Goal: Task Accomplishment & Management: Use online tool/utility

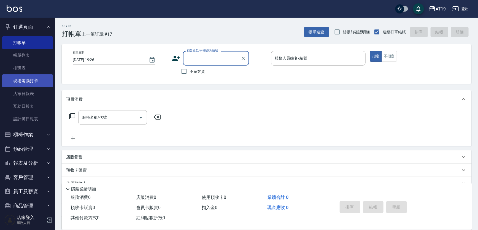
click at [29, 81] on link "現場電腦打卡" at bounding box center [27, 80] width 51 height 13
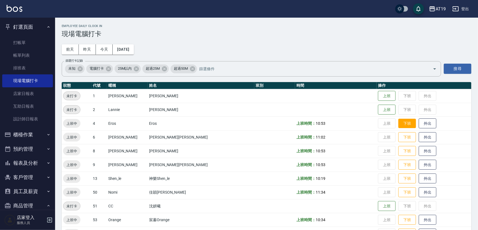
click at [398, 124] on button "下班" at bounding box center [407, 124] width 18 height 10
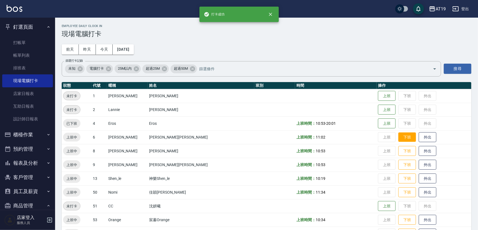
click at [398, 138] on button "下班" at bounding box center [407, 137] width 18 height 10
click at [398, 149] on button "下班" at bounding box center [407, 151] width 18 height 10
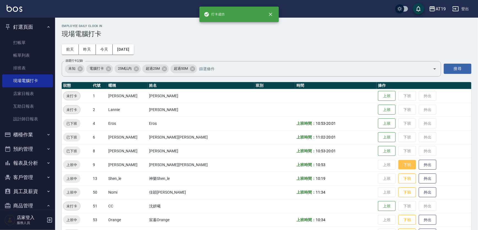
click at [398, 163] on button "下班" at bounding box center [407, 165] width 18 height 10
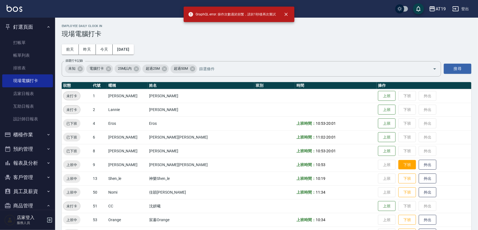
click at [398, 163] on button "下班" at bounding box center [407, 165] width 18 height 10
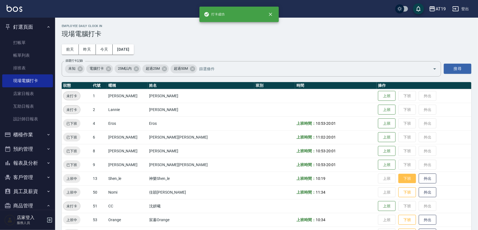
click at [398, 178] on button "下班" at bounding box center [407, 179] width 18 height 10
click at [398, 194] on button "下班" at bounding box center [407, 193] width 18 height 10
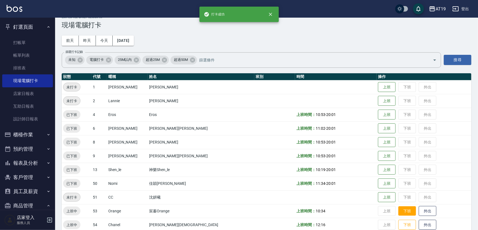
scroll to position [17, 0]
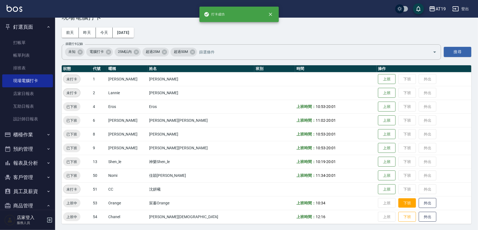
click at [398, 204] on button "下班" at bounding box center [407, 203] width 18 height 10
click at [398, 215] on button "下班" at bounding box center [407, 217] width 18 height 10
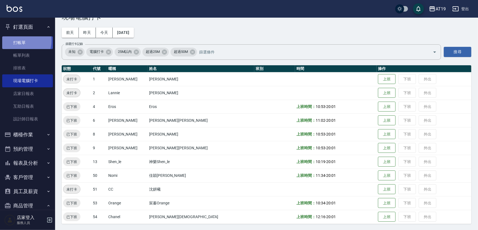
click at [17, 40] on link "打帳單" at bounding box center [27, 42] width 51 height 13
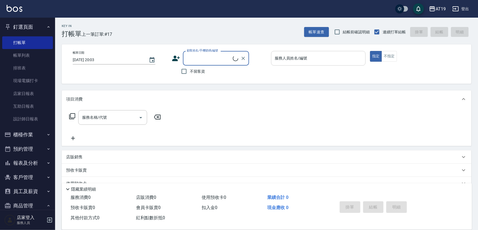
click at [321, 61] on input "服務人員姓名/編號" at bounding box center [319, 58] width 90 height 10
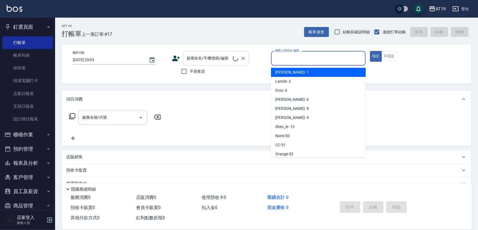
click at [218, 59] on input "顧客姓名/手機號碼/編號" at bounding box center [208, 58] width 47 height 10
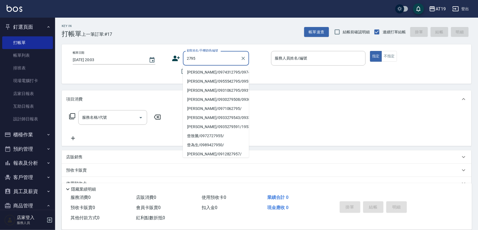
click at [370, 51] on button "指定" at bounding box center [376, 56] width 12 height 11
type input "[PERSON_NAME]/0974312795/0974312795"
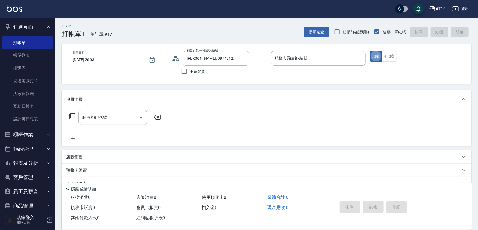
type button "true"
type input "[PERSON_NAME]- 6"
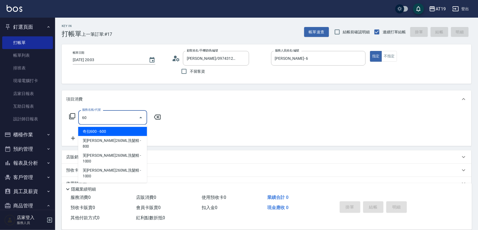
type input "601"
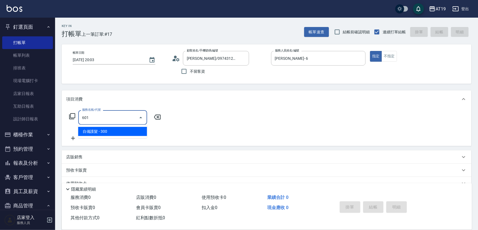
type input "30"
type input "自備護髮(601)"
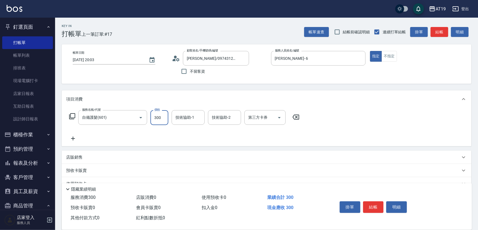
type input "8"
type input "0"
type input "800"
type input "80"
type input "800"
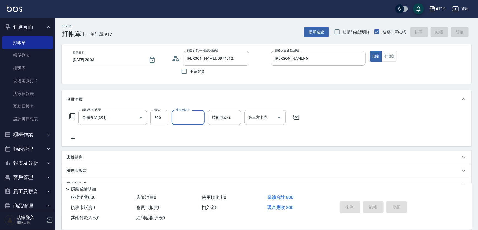
type input "[DATE] 20:04"
type input "0"
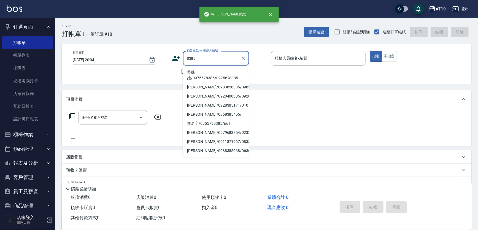
type input "吳綵娮/0975678385/0975678385"
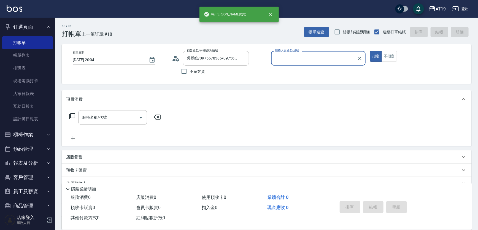
type input "[PERSON_NAME]- 9"
click at [370, 51] on button "指定" at bounding box center [376, 56] width 12 height 11
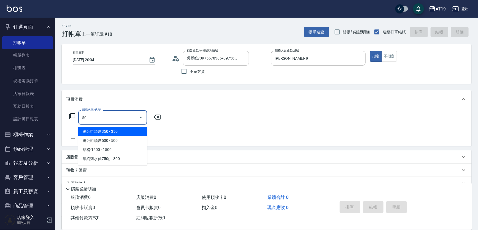
type input "501"
type input "100"
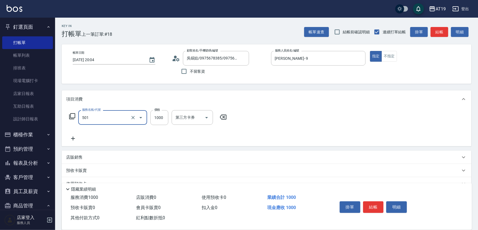
type input "染髮(501)"
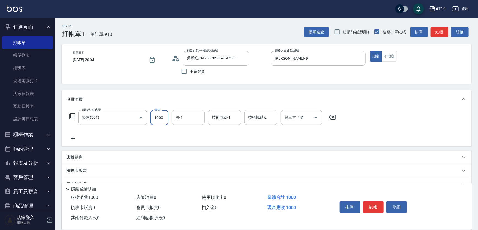
type input "1"
type input "0"
type input "15"
type input "10"
type input "1599"
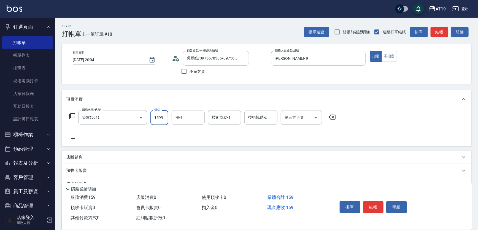
type input "150"
type input "1599"
type input "Orange-53"
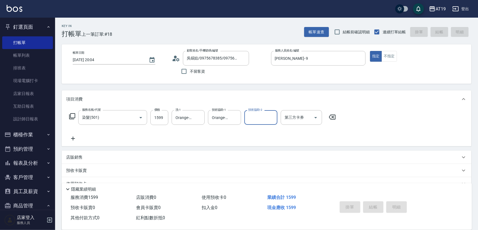
type input "[DATE] 20:06"
type input "0"
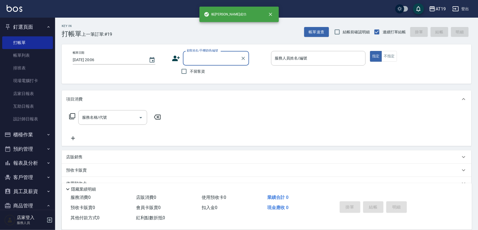
click at [214, 56] on input "顧客姓名/手機號碼/編號" at bounding box center [211, 58] width 53 height 10
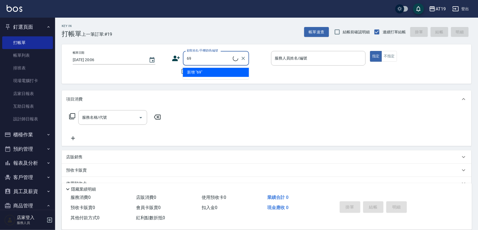
type input "6"
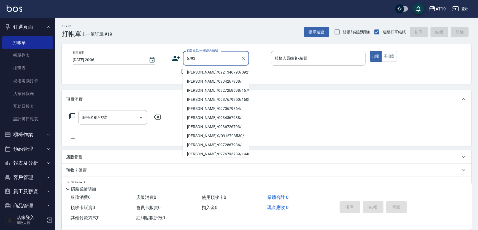
type input "[PERSON_NAME]/0921346793/0921346793"
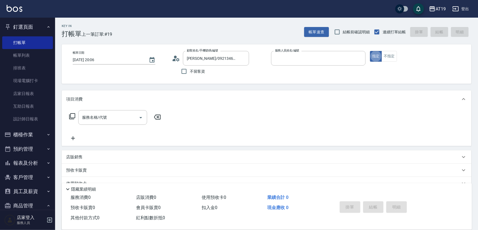
type input "[PERSON_NAME]- 9"
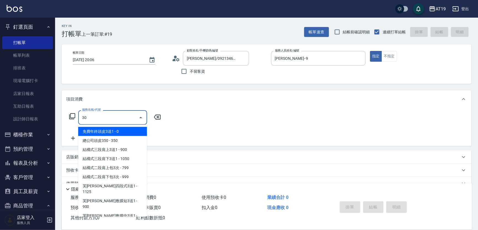
type input "301"
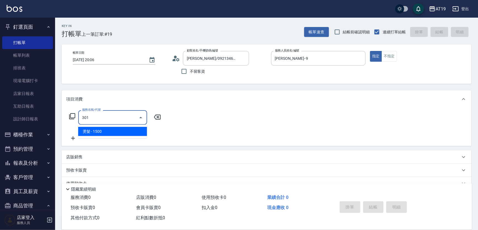
type input "150"
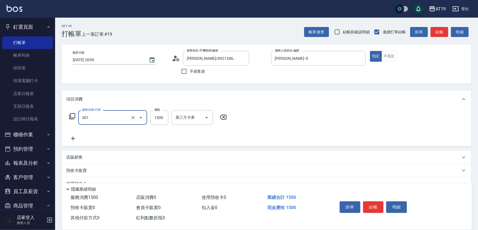
type input "燙髮(301)"
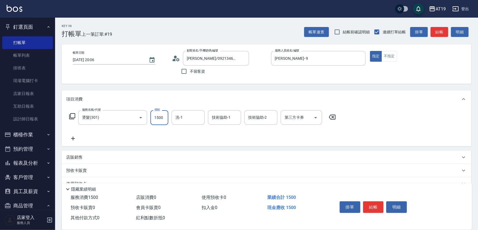
type input "1"
type input "0"
type input "188"
type input "180"
type input "1880"
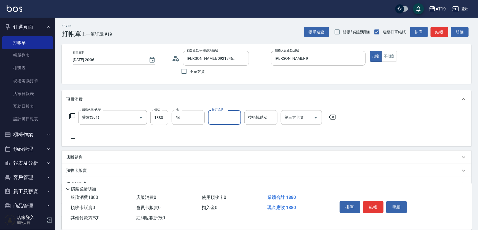
type input "Chanel-54"
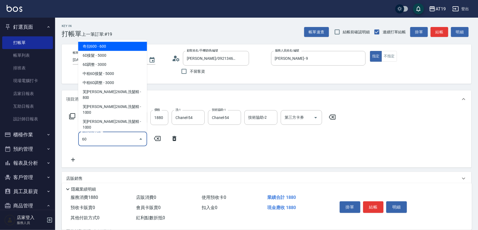
type input "601"
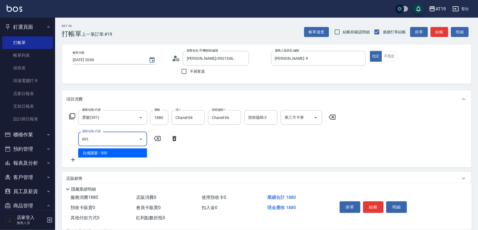
type input "210"
type input "自備護髮(601)"
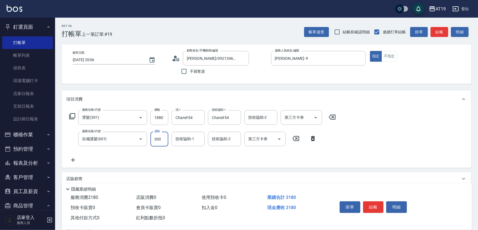
type input "8"
type input "180"
type input "80"
type input "190"
type input "800"
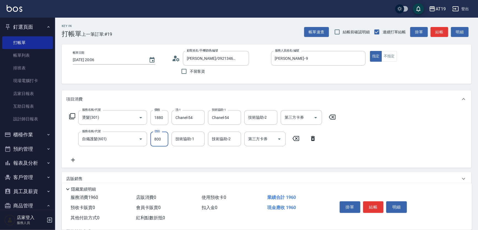
type input "260"
type input "800"
type input "Chanel-54"
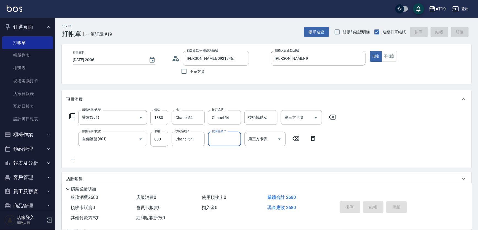
type input "[DATE] 20:12"
type input "0"
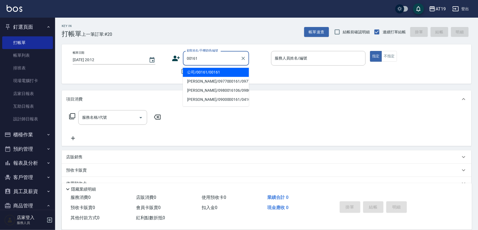
type input "公司/00161/00161"
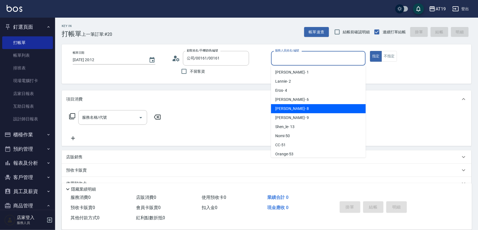
type input "[PERSON_NAME]- 8"
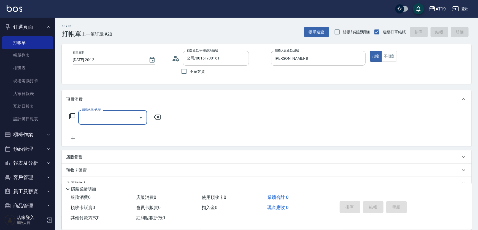
click at [82, 157] on p "店販銷售" at bounding box center [74, 157] width 17 height 6
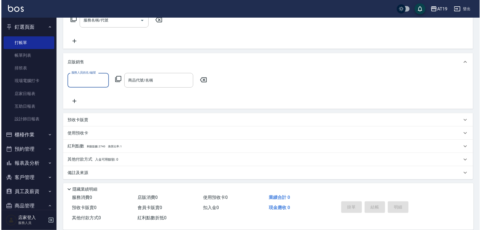
scroll to position [98, 0]
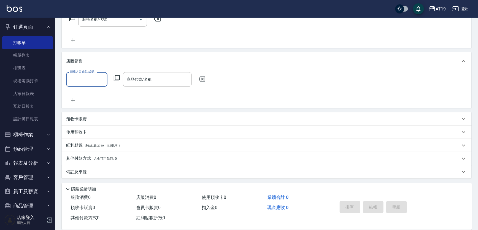
click at [74, 79] on input "服務人員姓名/編號" at bounding box center [87, 80] width 36 height 10
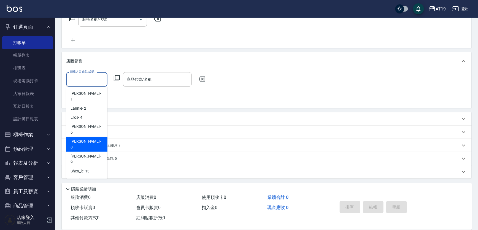
click at [82, 139] on span "[PERSON_NAME] - 8" at bounding box center [87, 145] width 33 height 12
type input "[PERSON_NAME]- 8"
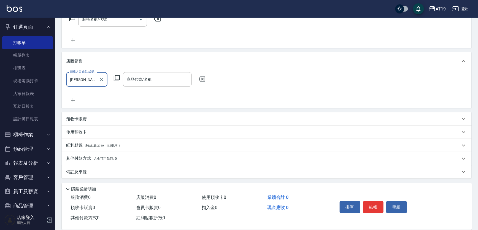
click at [116, 80] on icon at bounding box center [116, 78] width 7 height 7
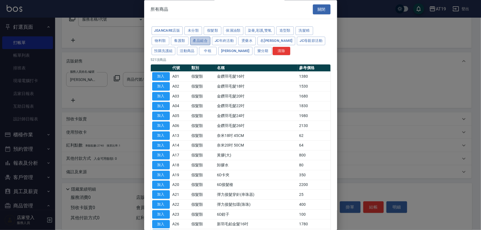
click at [192, 40] on button "產品組合" at bounding box center [200, 41] width 20 height 9
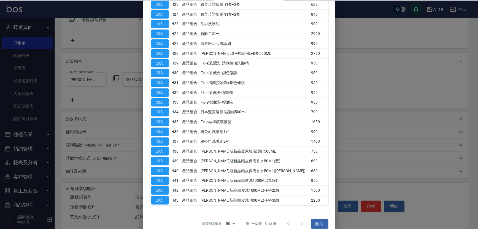
scroll to position [284, 0]
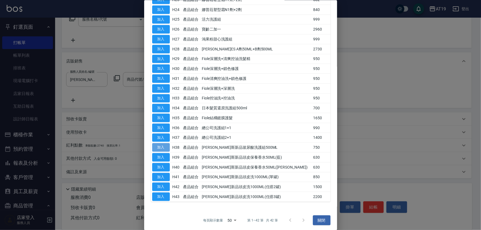
click at [165, 147] on button "加入" at bounding box center [161, 147] width 18 height 9
type input "[PERSON_NAME]斯新品玻尿酸洗護組500ML"
type input "70"
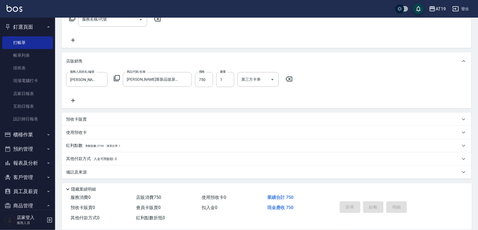
type input "[DATE] 20:16"
type input "0"
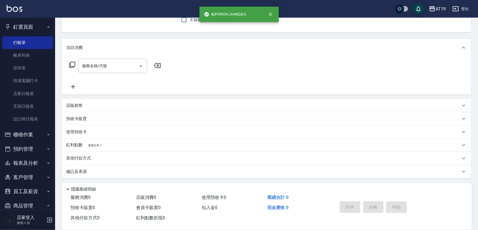
scroll to position [0, 0]
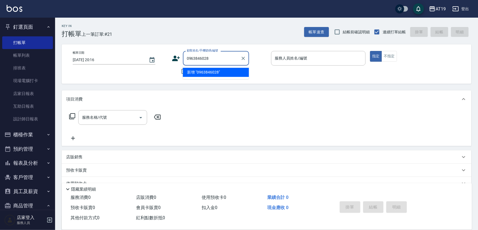
type input "0963846028"
click at [175, 58] on icon at bounding box center [176, 59] width 8 height 6
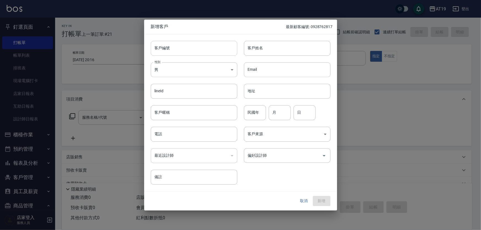
click at [195, 50] on input "客戶編號" at bounding box center [194, 48] width 86 height 15
paste input "0963846028"
type input "0963846028"
paste input "0963846028"
click at [180, 134] on input "電話" at bounding box center [194, 134] width 86 height 15
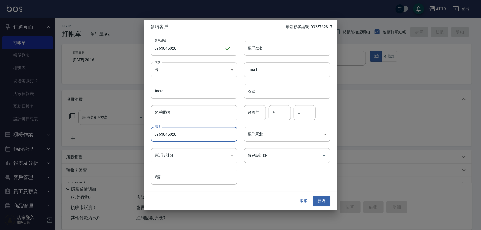
type input "0963846028"
click at [177, 71] on body "AT19 登出 釘選頁面 打帳單 帳單列表 排班表 現場電腦打卡 店家日報表 互助日報表 設計師日報表 櫃檯作業 打帳單 帳單列表 現金收支登錄 高階收支登錄…" at bounding box center [240, 141] width 481 height 282
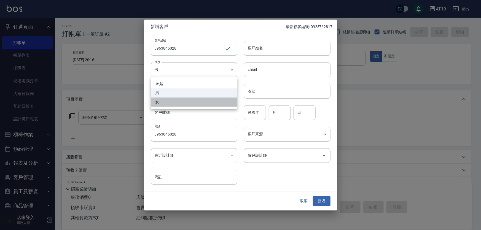
drag, startPoint x: 181, startPoint y: 104, endPoint x: 216, endPoint y: 77, distance: 44.8
click at [182, 102] on li "女" at bounding box center [194, 102] width 86 height 9
type input "[DEMOGRAPHIC_DATA]"
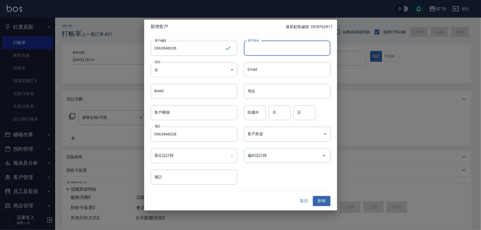
drag, startPoint x: 260, startPoint y: 46, endPoint x: 249, endPoint y: 21, distance: 27.1
click at [260, 44] on input "客戶姓名" at bounding box center [287, 48] width 86 height 15
type input "[PERSON_NAME]"
type input "01"
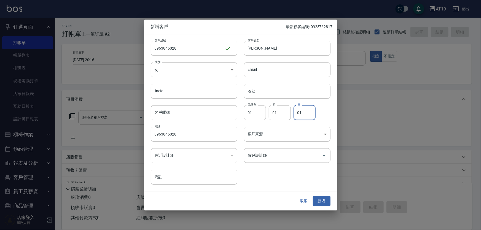
type input "01"
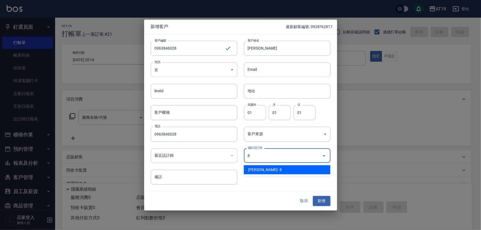
type input "[PERSON_NAME]"
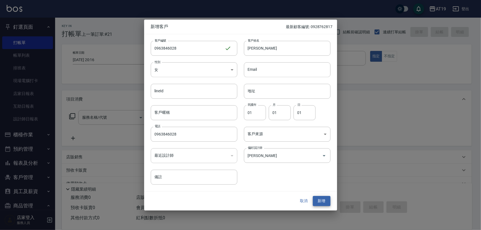
click at [313, 196] on button "新增" at bounding box center [322, 201] width 18 height 10
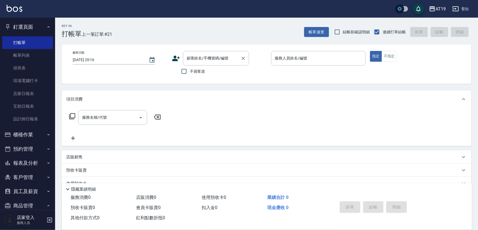
click at [194, 58] on input "顧客姓名/手機號碼/編號" at bounding box center [211, 58] width 53 height 10
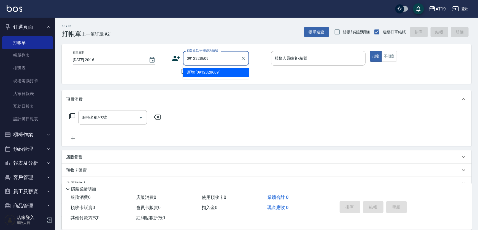
type input "0912328609"
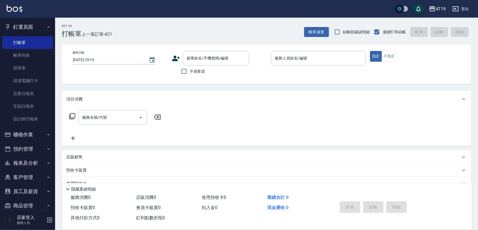
click at [176, 61] on icon at bounding box center [176, 58] width 8 height 8
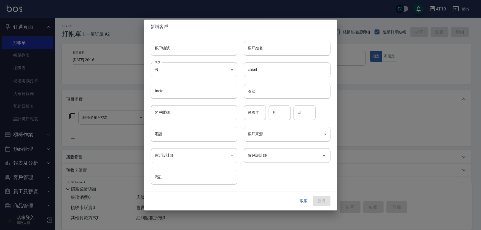
click at [186, 55] on input "客戶編號" at bounding box center [194, 48] width 86 height 15
paste input "0912328609"
type input "0912328609"
click at [187, 135] on input "電話" at bounding box center [194, 134] width 86 height 15
paste input "0912328609"
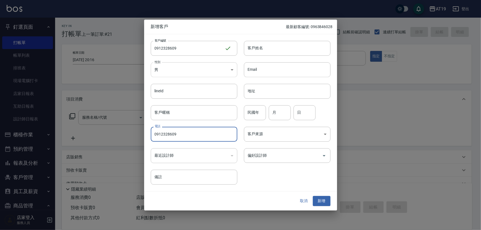
type input "0912328609"
click at [179, 65] on body "AT19 登出 釘選頁面 打帳單 帳單列表 排班表 現場電腦打卡 店家日報表 互助日報表 設計師日報表 櫃檯作業 打帳單 帳單列表 現金收支登錄 高階收支登錄…" at bounding box center [240, 141] width 481 height 282
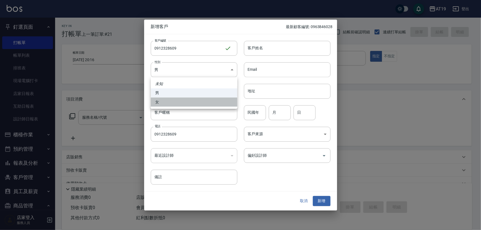
drag, startPoint x: 187, startPoint y: 105, endPoint x: 215, endPoint y: 84, distance: 35.0
click at [187, 104] on li "女" at bounding box center [194, 102] width 86 height 9
type input "[DEMOGRAPHIC_DATA]"
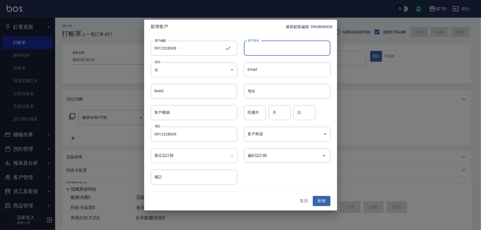
drag, startPoint x: 253, startPoint y: 49, endPoint x: 252, endPoint y: 44, distance: 5.6
click at [253, 47] on input "客戶姓名" at bounding box center [287, 48] width 86 height 15
type input "[PERSON_NAME]"
type input "01"
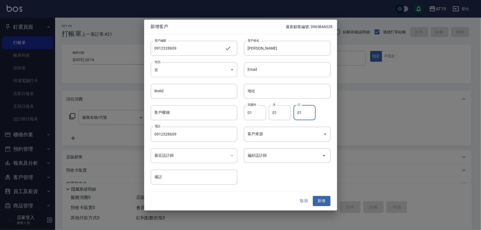
type input "01"
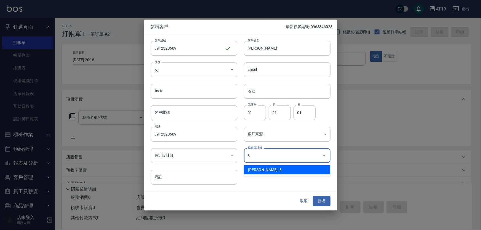
type input "[PERSON_NAME]"
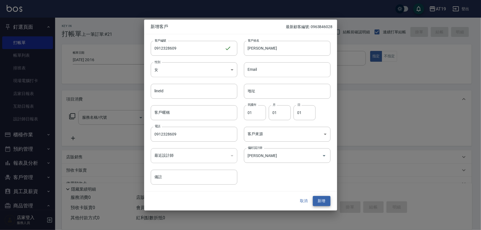
click at [313, 196] on button "新增" at bounding box center [322, 201] width 18 height 10
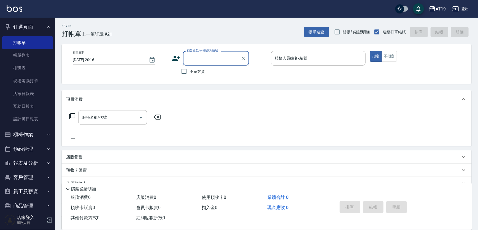
click at [219, 55] on input "顧客姓名/手機號碼/編號" at bounding box center [211, 58] width 53 height 10
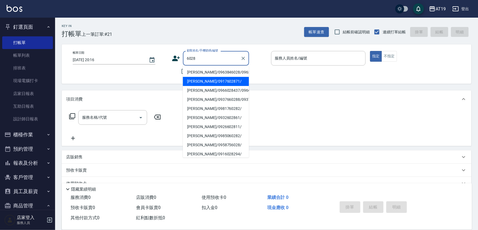
type input "[PERSON_NAME]/0963846028/0963846028"
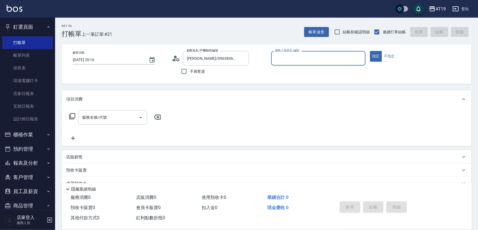
type input "[PERSON_NAME]- 8"
click at [370, 51] on button "指定" at bounding box center [376, 56] width 12 height 11
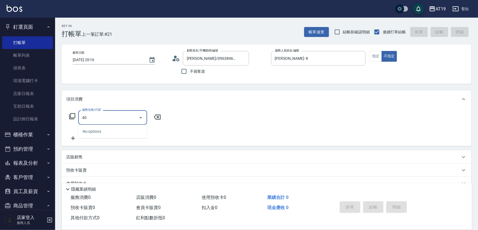
type input "401"
type input "30"
type input "401"
type input "[DATE] 20:21"
type input "0"
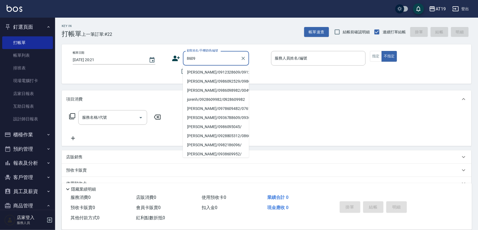
type input "[PERSON_NAME]/0912328609/0912328609"
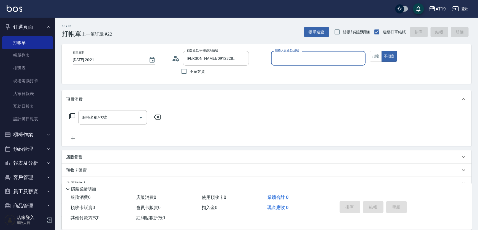
type input "[PERSON_NAME]- 8"
click at [382, 51] on button "不指定" at bounding box center [389, 56] width 15 height 11
type button "false"
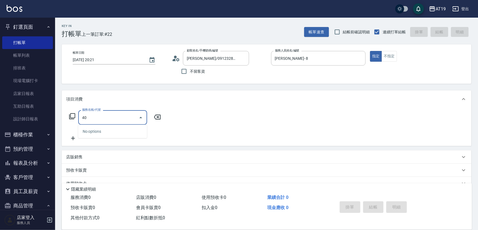
type input "4"
type input "201"
type input "30"
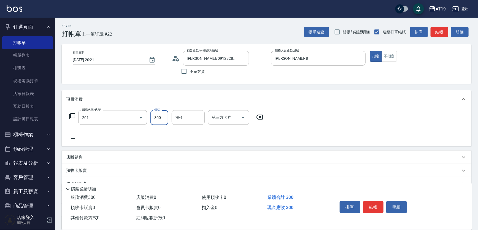
type input "洗髮(201)"
type input "50"
type input "Nomi-50"
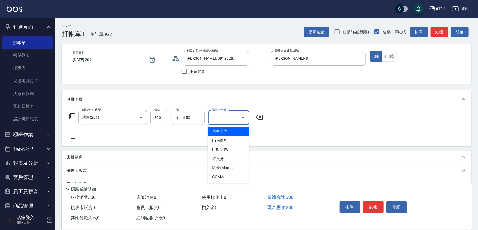
type input "0"
type input "舊有卡券"
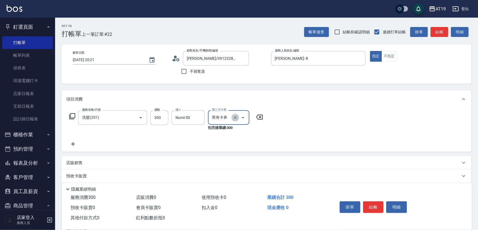
drag, startPoint x: 237, startPoint y: 119, endPoint x: 239, endPoint y: 112, distance: 7.7
click at [237, 119] on icon "Clear" at bounding box center [235, 118] width 6 height 6
type input "30"
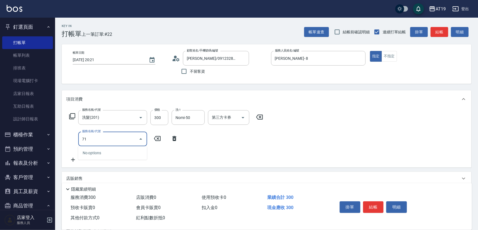
type input "712"
type input "530"
type input "金鑽雙棍髮(712)"
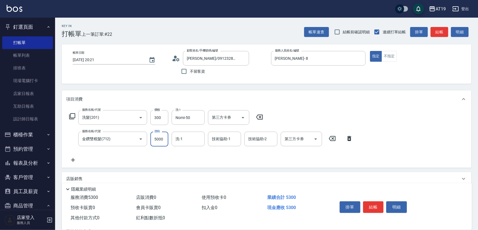
type input "5"
type input "30"
type input "51"
type input "80"
type input "513"
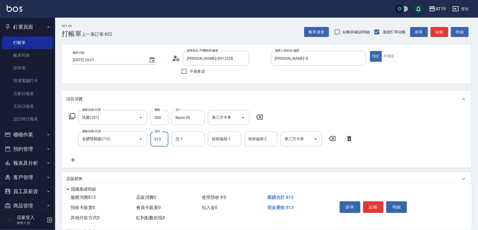
type input "540"
type input "5139"
type input "Chanel-54"
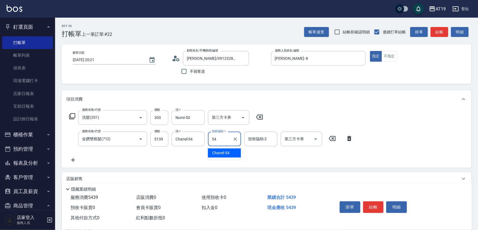
type input "Chanel-54"
click at [164, 118] on input "300" at bounding box center [159, 117] width 18 height 15
drag, startPoint x: 164, startPoint y: 118, endPoint x: 147, endPoint y: 115, distance: 17.7
click at [149, 119] on div "服務名稱/代號 洗髮(201) 服務名稱/代號 價格 300 價格 洗-1 Nomi-50 洗-1 第三方卡券 第三方卡券" at bounding box center [166, 117] width 200 height 15
drag, startPoint x: 163, startPoint y: 117, endPoint x: 151, endPoint y: 120, distance: 12.8
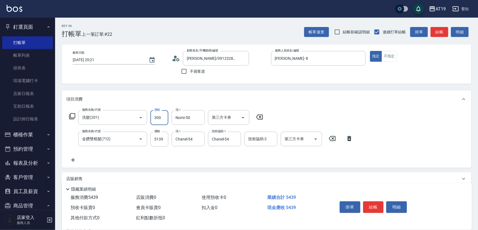
click at [151, 120] on input "300" at bounding box center [159, 117] width 18 height 15
type input "1"
type input "510"
type input "160"
type input "520"
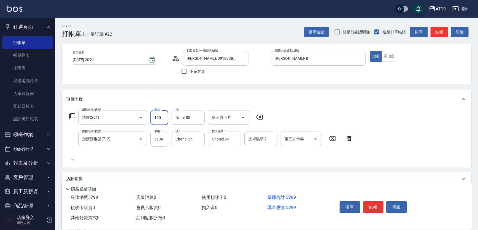
type input "160"
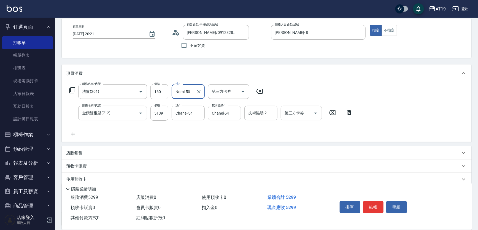
scroll to position [73, 0]
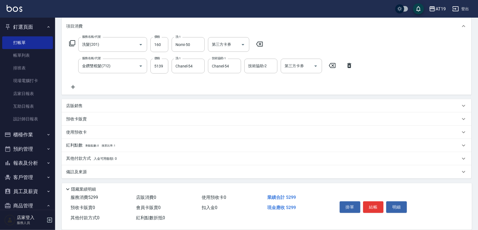
click at [79, 156] on p "其他付款方式 入金可用餘額: 0" at bounding box center [91, 159] width 51 height 6
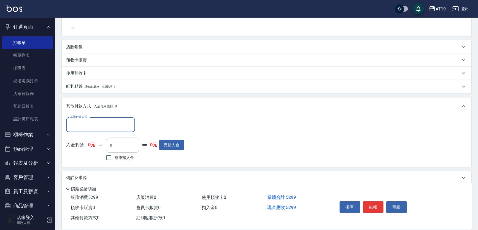
scroll to position [138, 0]
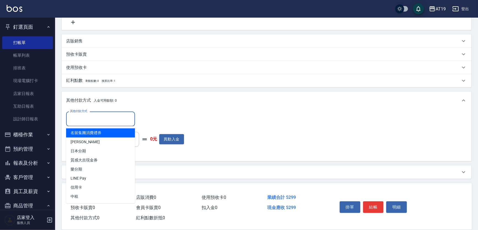
click at [80, 121] on input "其他付款方式" at bounding box center [101, 119] width 64 height 10
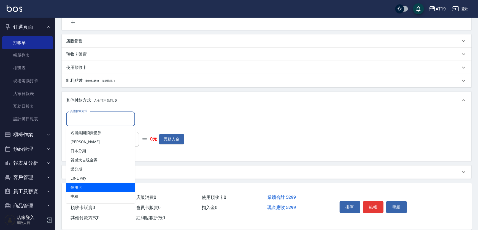
click at [84, 186] on span "信用卡" at bounding box center [100, 187] width 69 height 9
type input "信用卡"
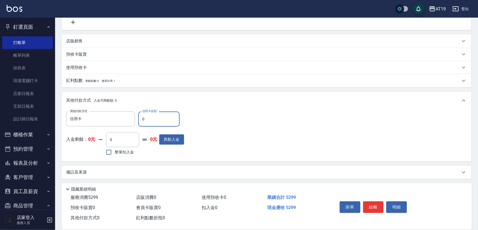
drag, startPoint x: 149, startPoint y: 119, endPoint x: 140, endPoint y: 118, distance: 8.6
click at [140, 118] on input "0" at bounding box center [158, 119] width 41 height 15
type input "529"
type input "0"
type input "5299"
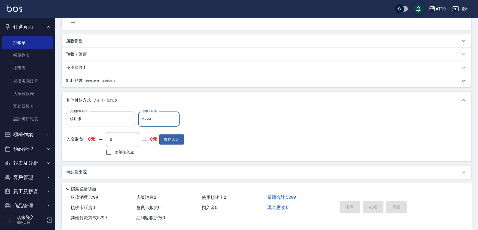
type input "[DATE] 20:24"
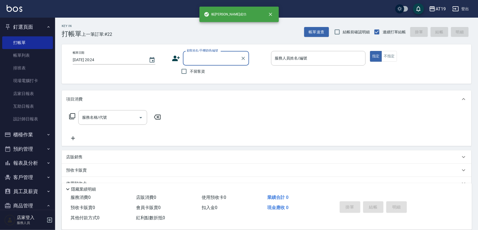
scroll to position [0, 0]
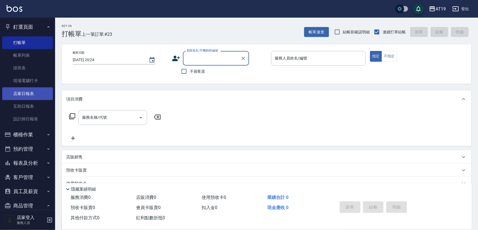
click at [25, 93] on link "店家日報表" at bounding box center [27, 93] width 51 height 13
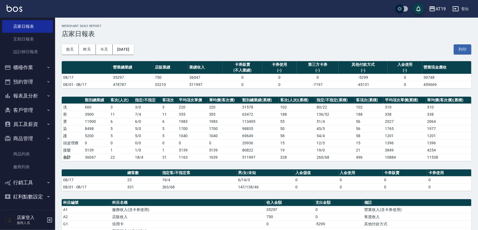
click at [28, 134] on button "商品管理" at bounding box center [27, 138] width 51 height 14
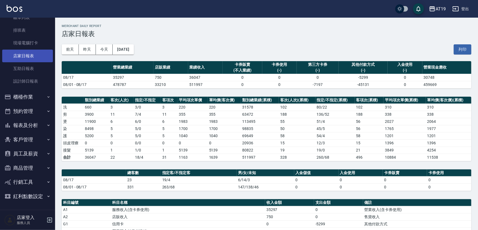
scroll to position [38, 0]
click at [28, 70] on link "互助日報表" at bounding box center [27, 68] width 51 height 13
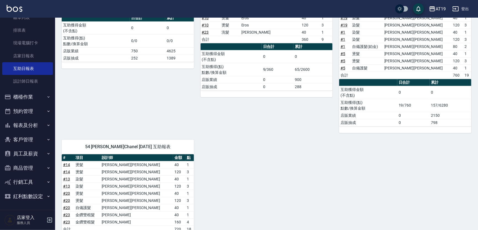
scroll to position [165, 0]
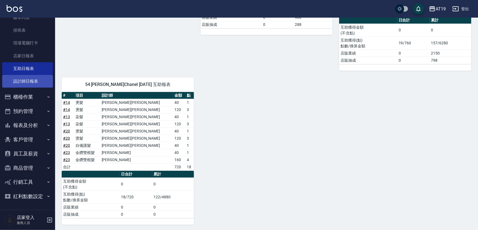
click at [32, 82] on link "設計師日報表" at bounding box center [27, 81] width 51 height 13
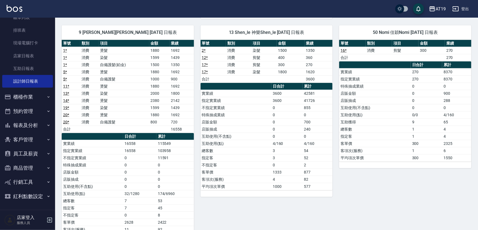
scroll to position [246, 0]
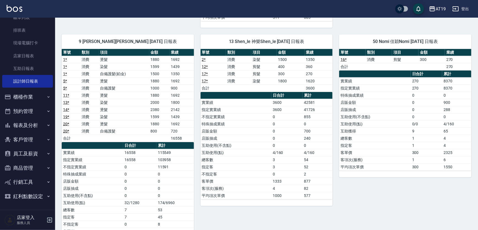
drag, startPoint x: 477, startPoint y: 120, endPoint x: 480, endPoint y: 123, distance: 4.1
click at [478, 125] on html "AT19 登出 釘選頁面 打帳單 帳單列表 排班表 現場電腦打卡 店家日報表 互助日報表 設計師日報表 櫃檯作業 打帳單 帳單列表 現金收支登錄 高階收支登錄…" at bounding box center [239, 8] width 478 height 509
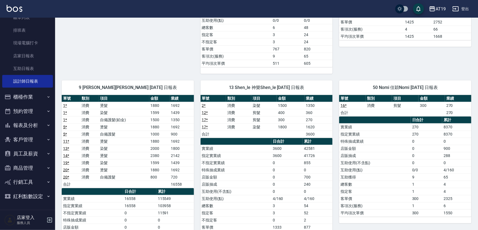
scroll to position [250, 0]
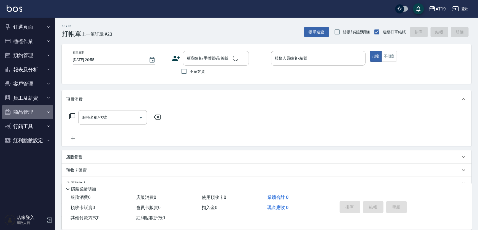
click at [26, 113] on button "商品管理" at bounding box center [27, 112] width 51 height 14
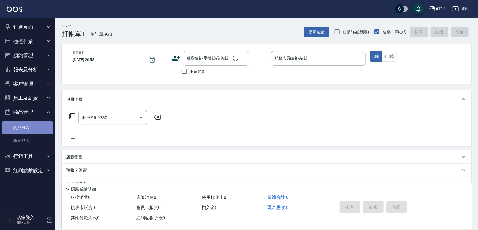
click at [32, 128] on link "商品列表" at bounding box center [27, 127] width 51 height 13
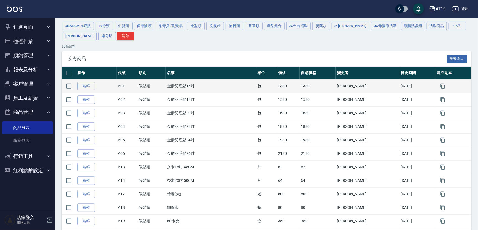
scroll to position [50, 0]
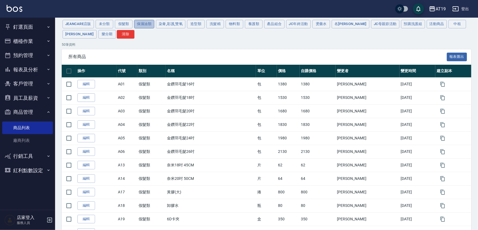
click at [144, 24] on button "保濕油類" at bounding box center [144, 24] width 20 height 9
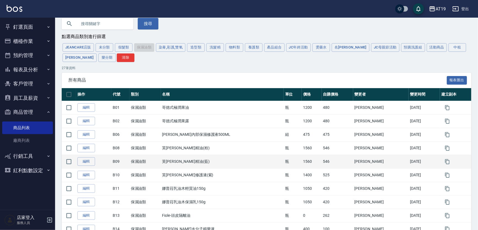
scroll to position [25, 0]
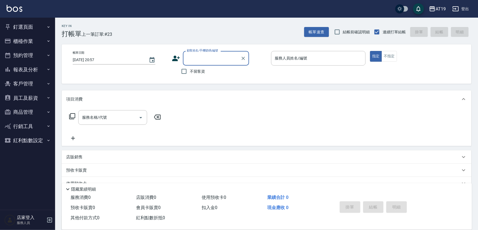
click at [47, 111] on icon "button" at bounding box center [48, 112] width 4 height 4
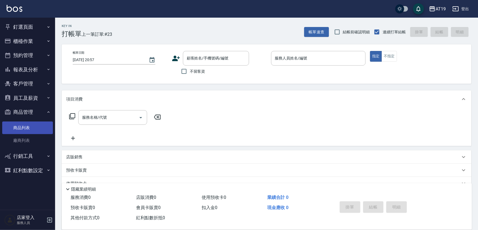
click at [42, 124] on link "商品列表" at bounding box center [27, 127] width 51 height 13
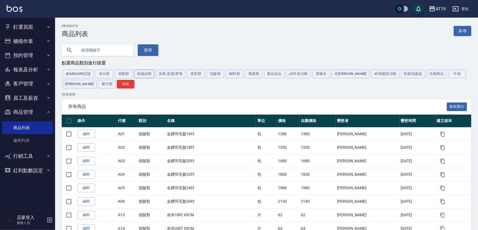
click at [146, 72] on button "保濕油類" at bounding box center [144, 74] width 20 height 9
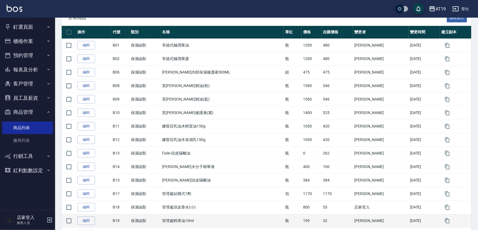
scroll to position [61, 0]
